Goal: Entertainment & Leisure: Consume media (video, audio)

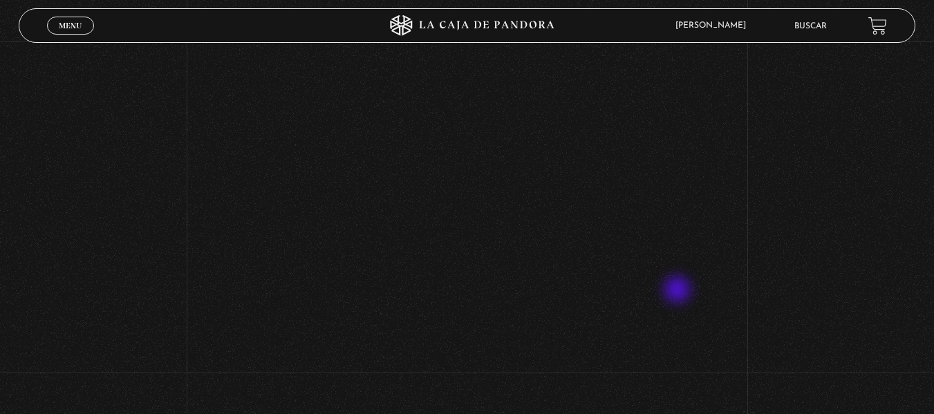
scroll to position [292, 0]
click at [81, 30] on link "Menu Cerrar" at bounding box center [70, 26] width 47 height 18
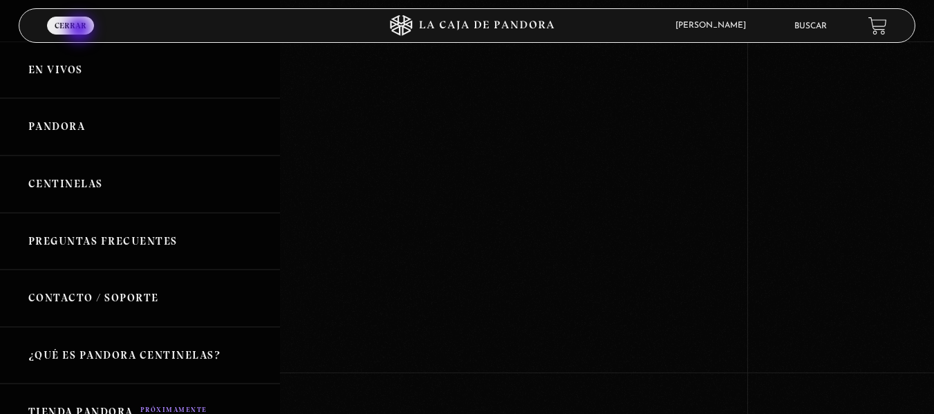
click at [81, 30] on link "Menu Cerrar" at bounding box center [70, 26] width 47 height 18
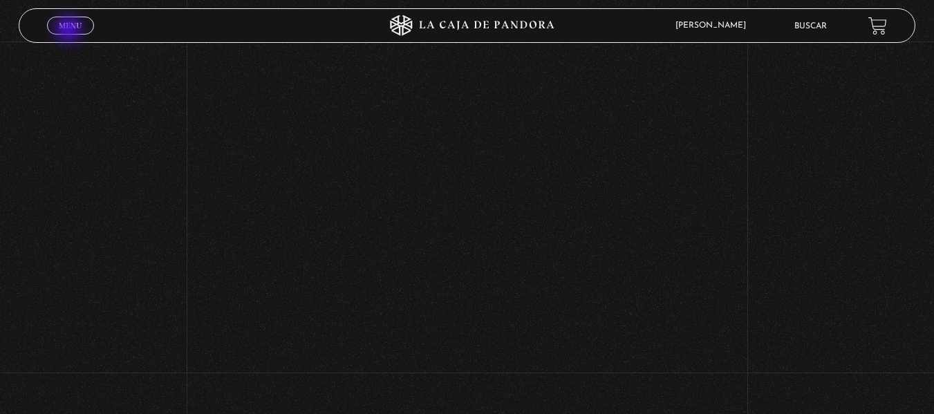
click at [69, 30] on link "Menu Cerrar" at bounding box center [70, 26] width 47 height 18
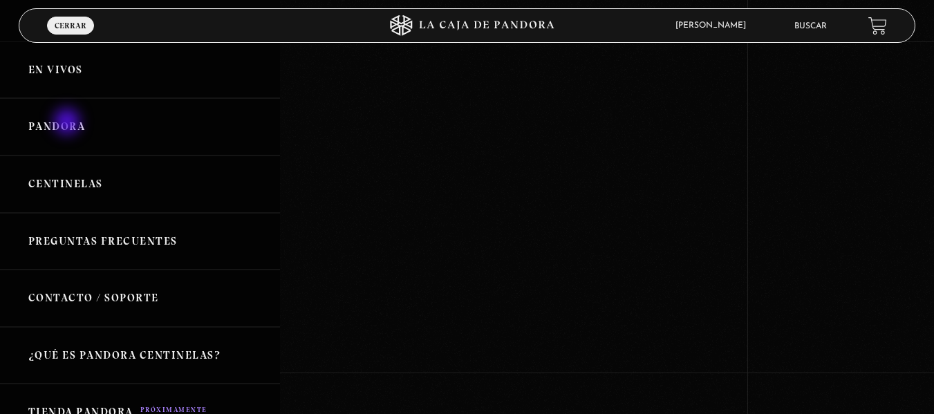
click at [68, 123] on link "Pandora" at bounding box center [140, 126] width 280 height 57
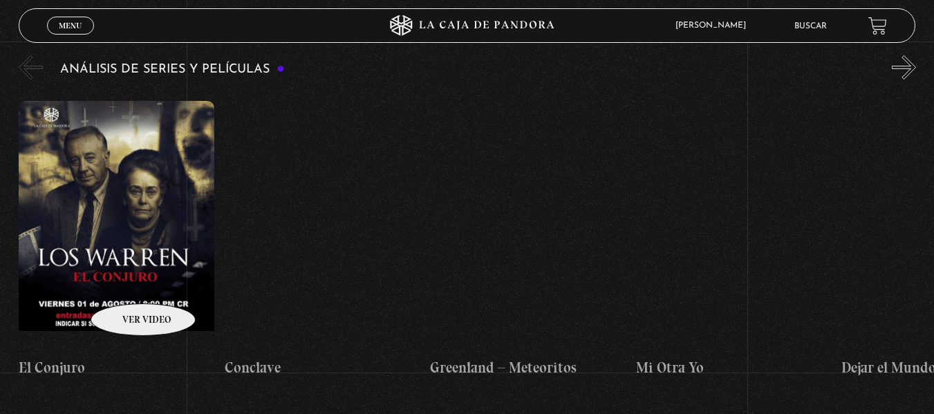
scroll to position [2615, 0]
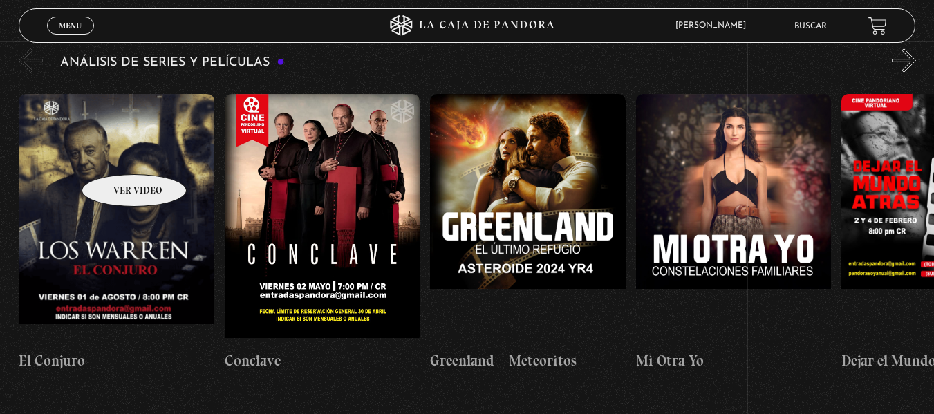
click at [116, 153] on figure at bounding box center [117, 218] width 196 height 249
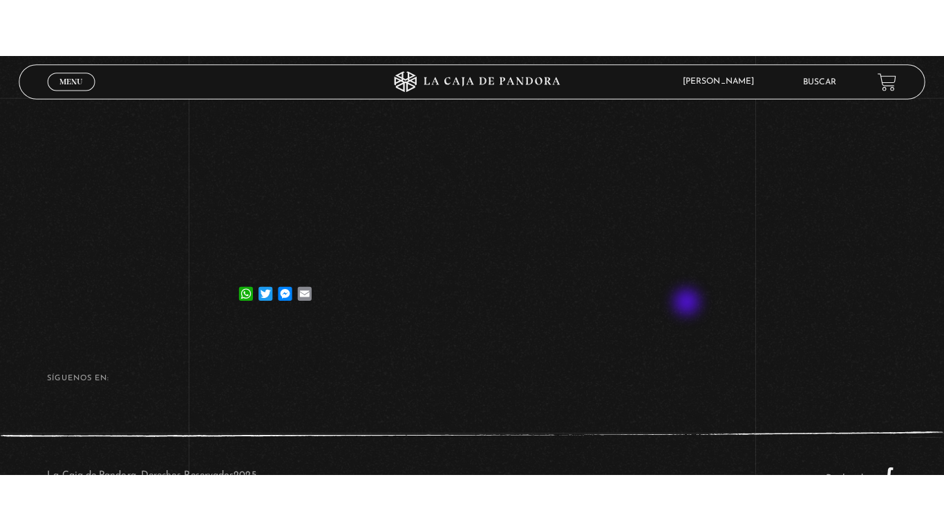
scroll to position [210, 0]
